Goal: Entertainment & Leisure: Consume media (video, audio)

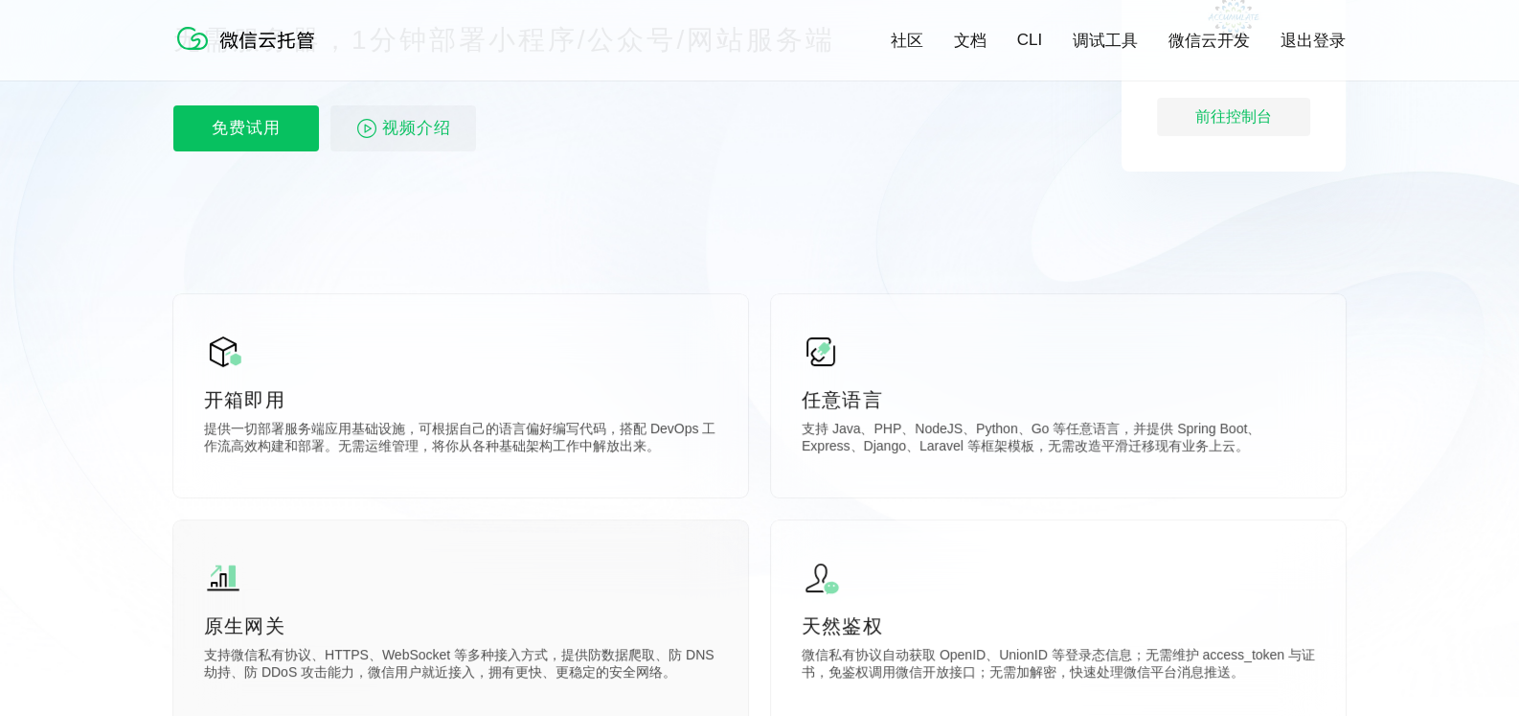
scroll to position [95, 0]
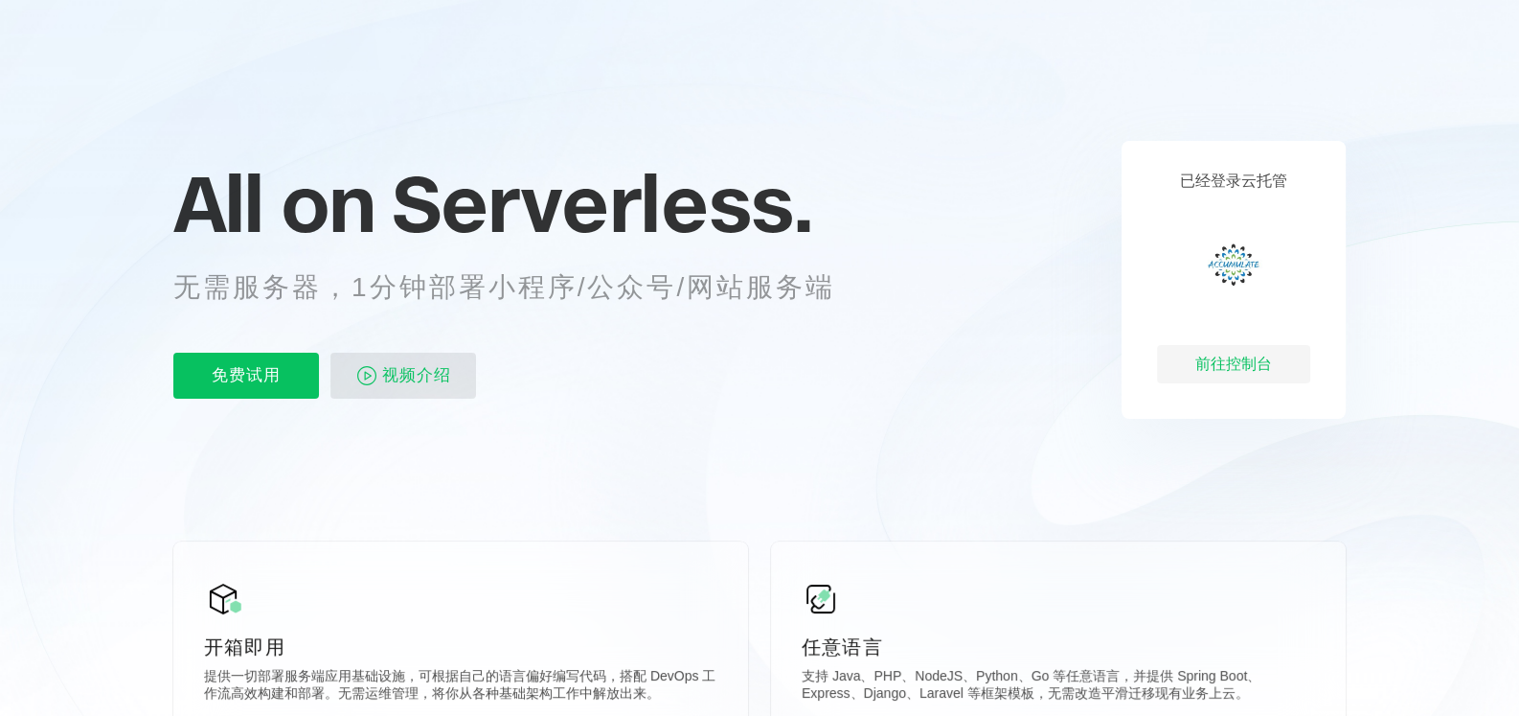
click at [442, 381] on span "视频介绍" at bounding box center [416, 376] width 69 height 46
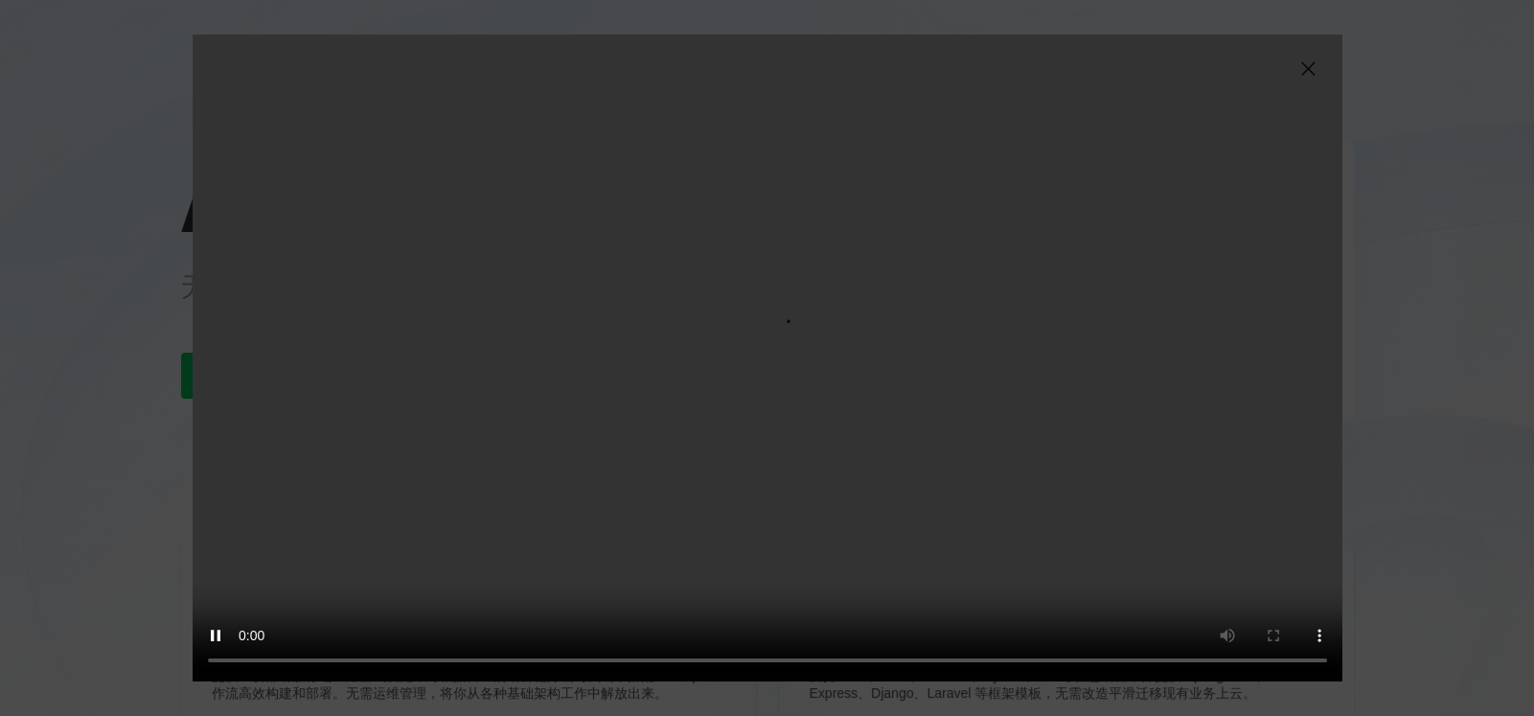
click at [1083, 557] on video "抱歉，您的浏览器暂不支持播放此视频" at bounding box center [768, 357] width 1150 height 647
click at [1039, 428] on video "抱歉，您的浏览器暂不支持播放此视频" at bounding box center [768, 357] width 1150 height 647
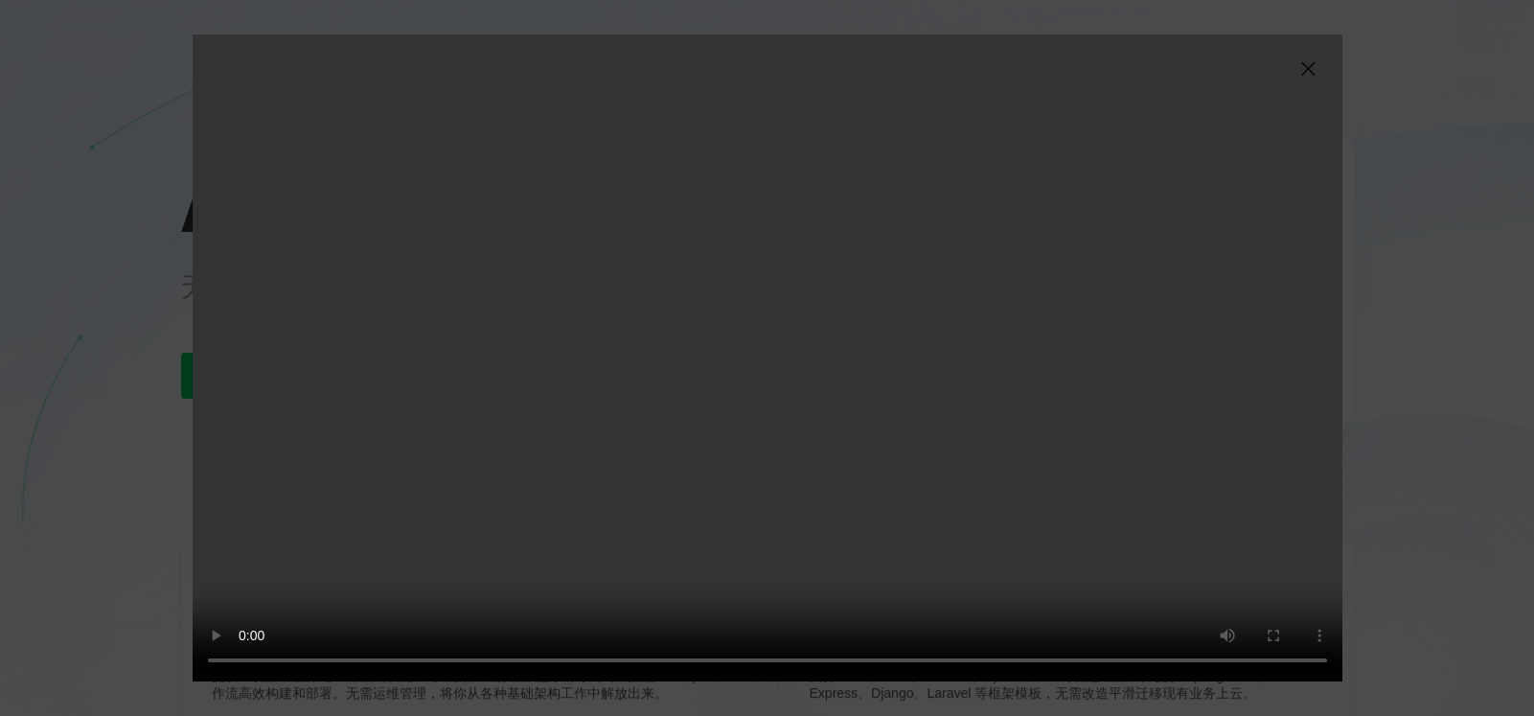
click at [1039, 428] on video "抱歉，您的浏览器暂不支持播放此视频" at bounding box center [768, 357] width 1150 height 647
click at [1021, 425] on video "抱歉，您的浏览器暂不支持播放此视频" at bounding box center [768, 357] width 1150 height 647
click at [1308, 66] on img at bounding box center [1307, 68] width 23 height 23
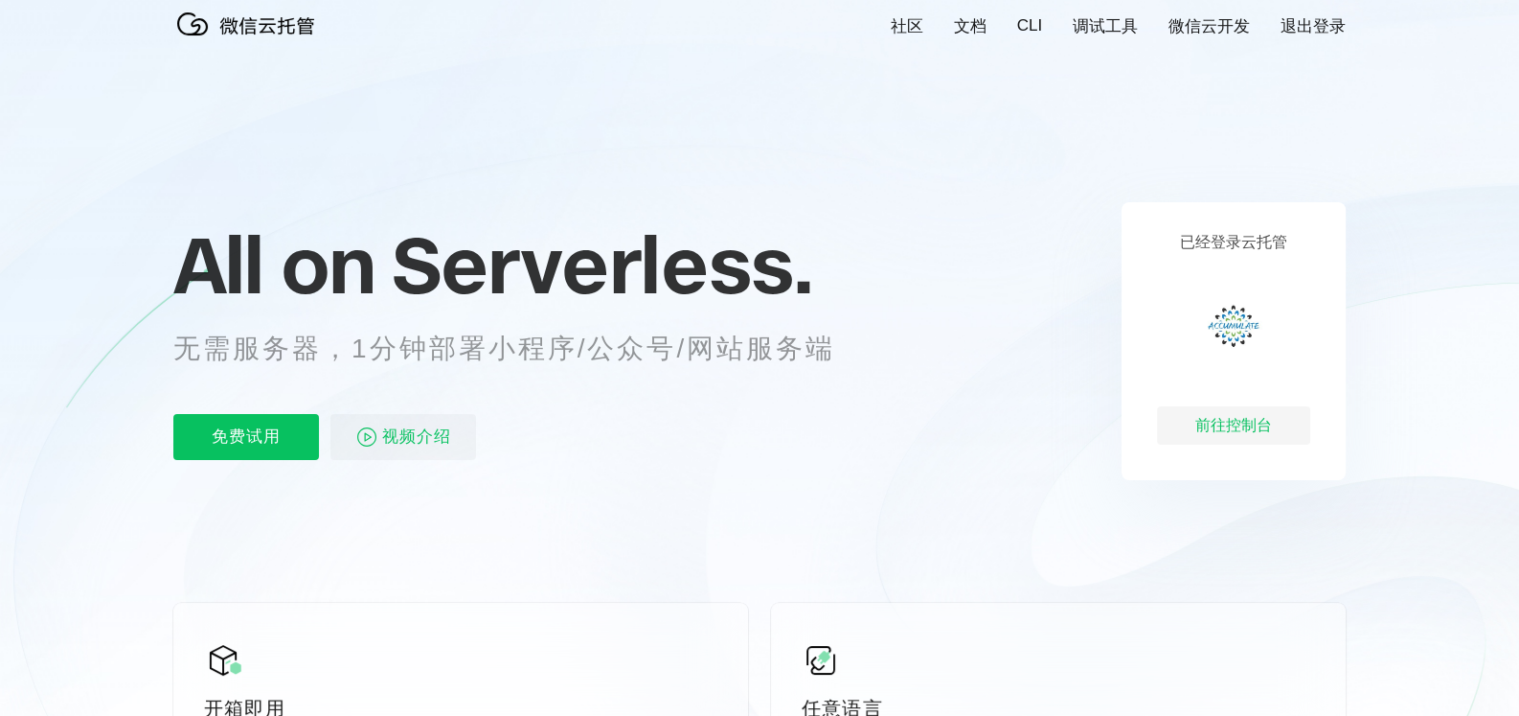
scroll to position [0, 0]
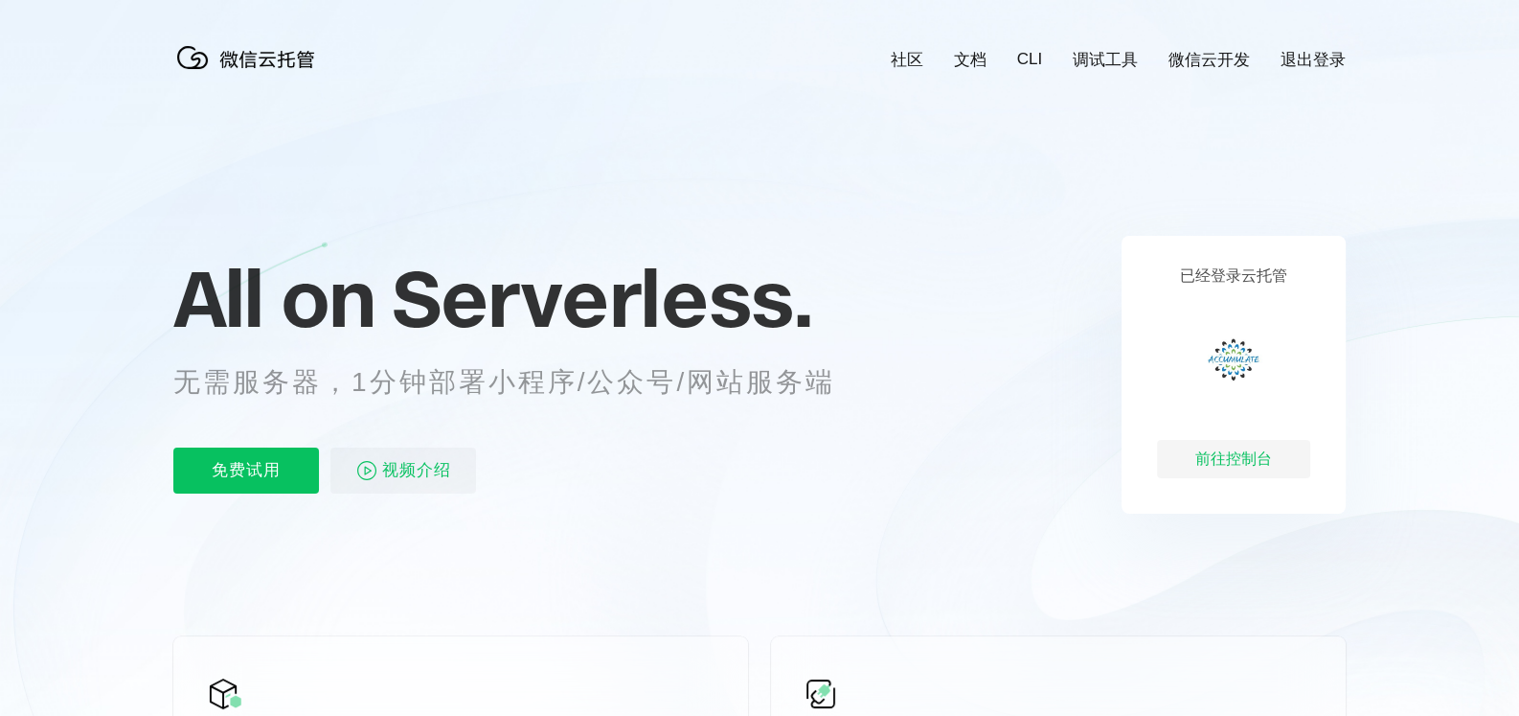
click at [1128, 59] on link "调试工具" at bounding box center [1105, 60] width 65 height 22
click at [1033, 66] on link "CLI" at bounding box center [1029, 59] width 25 height 19
click at [898, 64] on link "社区" at bounding box center [907, 60] width 33 height 22
